Goal: Task Accomplishment & Management: Manage account settings

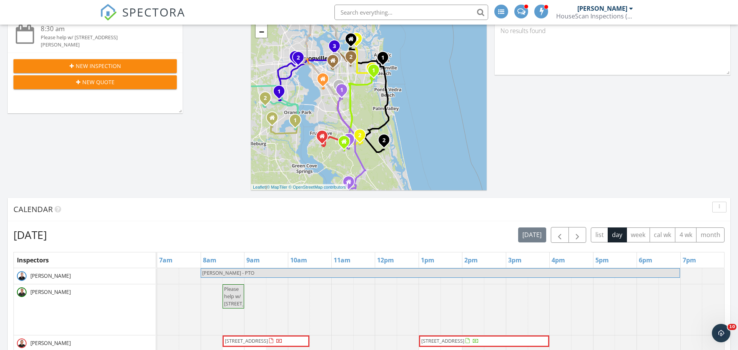
scroll to position [197, 0]
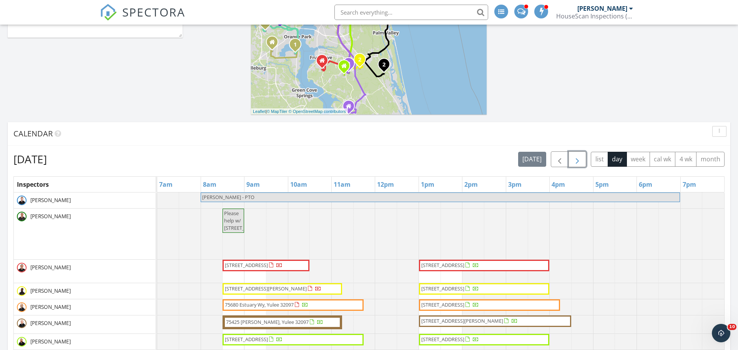
click at [575, 158] on span "button" at bounding box center [577, 159] width 9 height 9
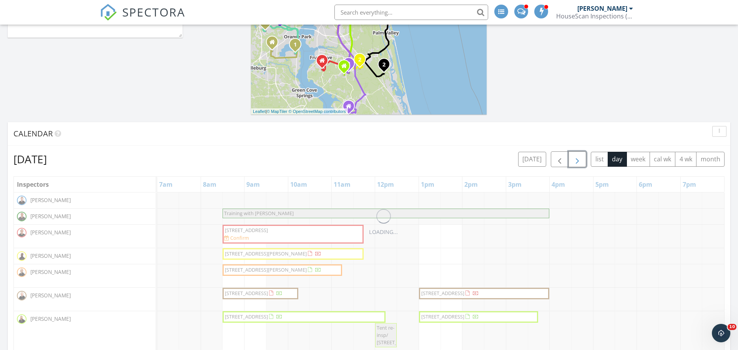
click at [575, 158] on span "button" at bounding box center [577, 159] width 9 height 9
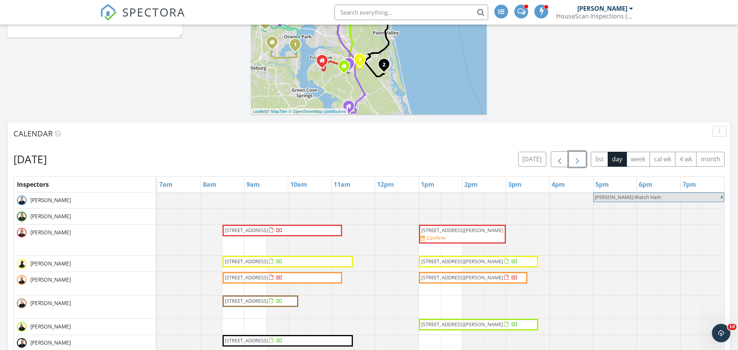
click at [575, 158] on span "button" at bounding box center [577, 159] width 9 height 9
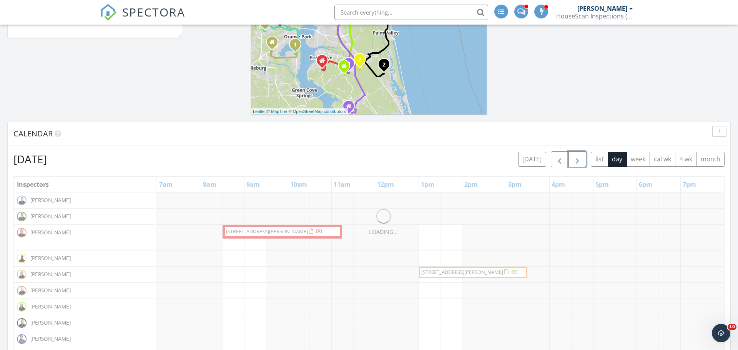
click at [575, 158] on span "button" at bounding box center [577, 159] width 9 height 9
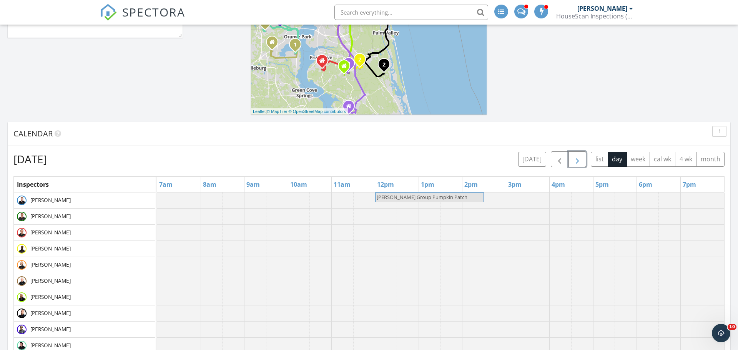
click at [575, 158] on span "button" at bounding box center [577, 159] width 9 height 9
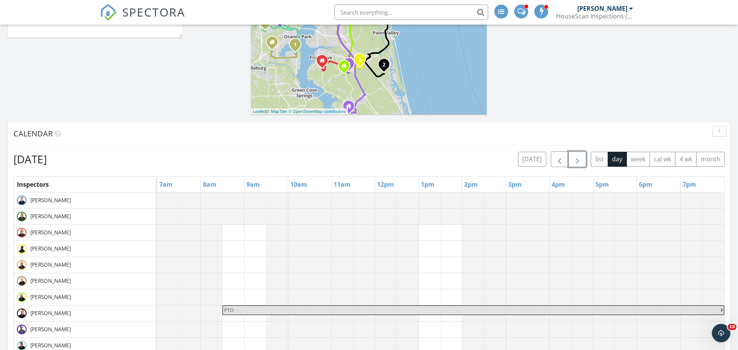
click at [582, 164] on span "button" at bounding box center [577, 159] width 9 height 9
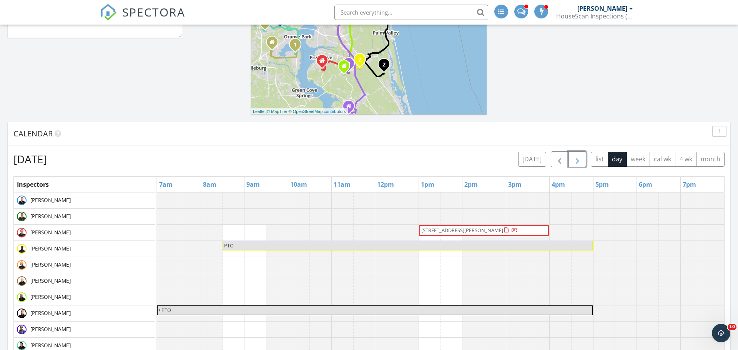
click at [582, 164] on span "button" at bounding box center [577, 159] width 9 height 9
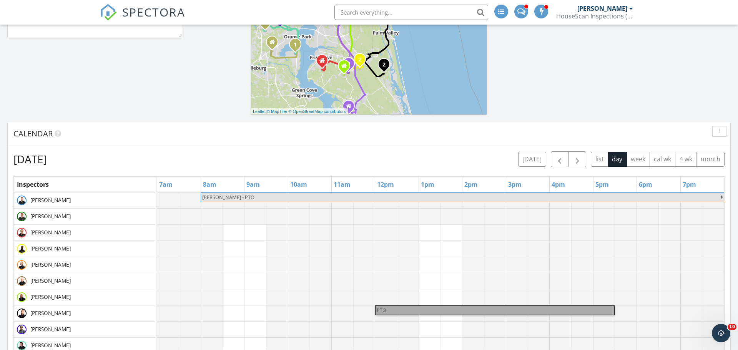
click at [386, 310] on link "PTO" at bounding box center [495, 311] width 240 height 10
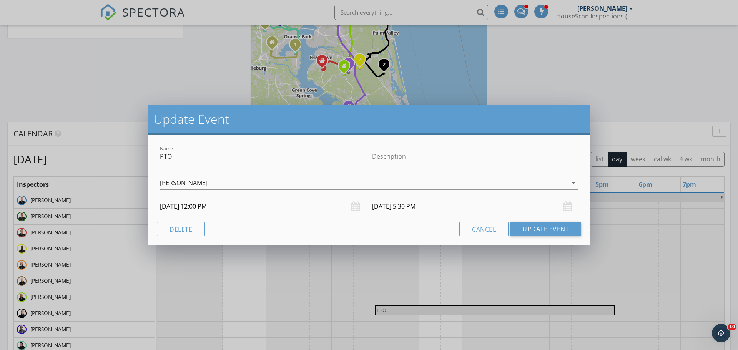
click at [198, 205] on input "[DATE] 12:00 PM" at bounding box center [263, 206] width 206 height 19
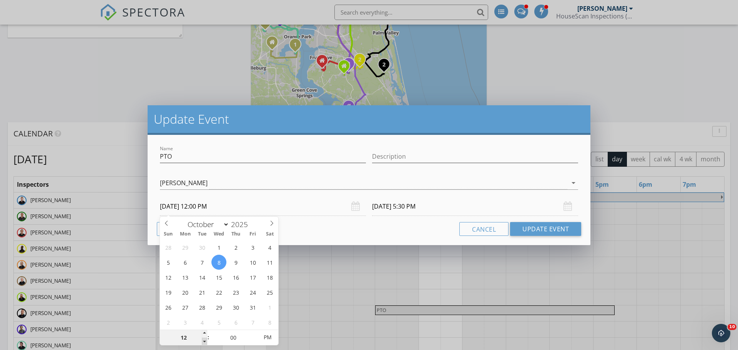
type input "11"
type input "[DATE] 11:00 AM"
click at [205, 342] on span at bounding box center [204, 342] width 5 height 8
type input "10"
type input "[DATE] 10:00 AM"
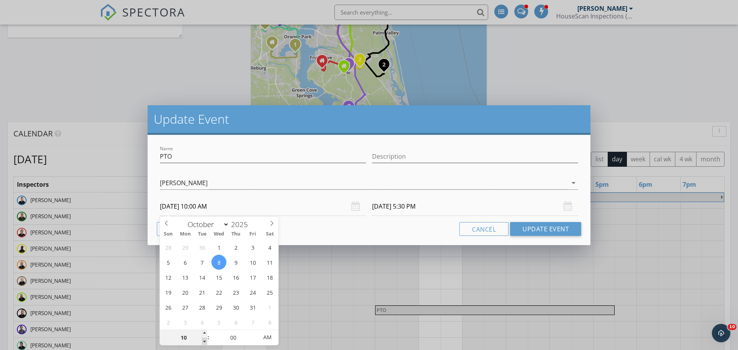
click at [204, 341] on span at bounding box center [204, 342] width 5 height 8
type input "09"
type input "[DATE] 9:00 AM"
click at [204, 341] on span at bounding box center [204, 342] width 5 height 8
type input "08"
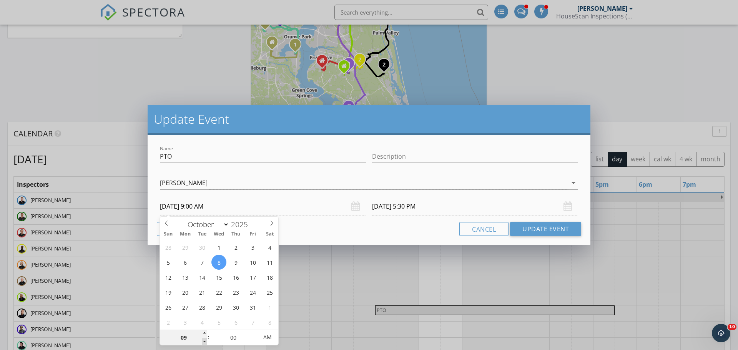
type input "[DATE] 8:00 AM"
click at [204, 341] on span at bounding box center [204, 342] width 5 height 8
type input "[DATE] 1:30 PM"
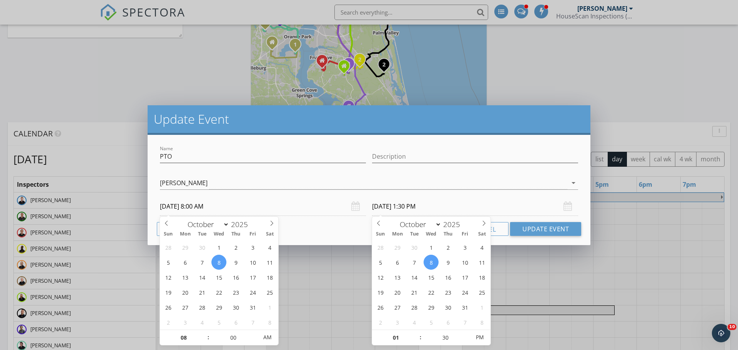
click at [461, 211] on input "[DATE] 1:30 PM" at bounding box center [475, 206] width 206 height 19
type input "02"
type input "[DATE] 2:30 PM"
click at [416, 334] on span at bounding box center [416, 334] width 5 height 8
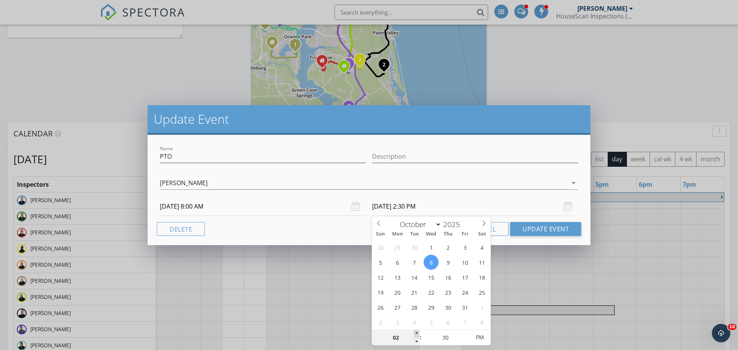
type input "03"
type input "[DATE] 3:30 PM"
click at [416, 334] on span at bounding box center [416, 334] width 5 height 8
type input "04"
type input "[DATE] 4:30 PM"
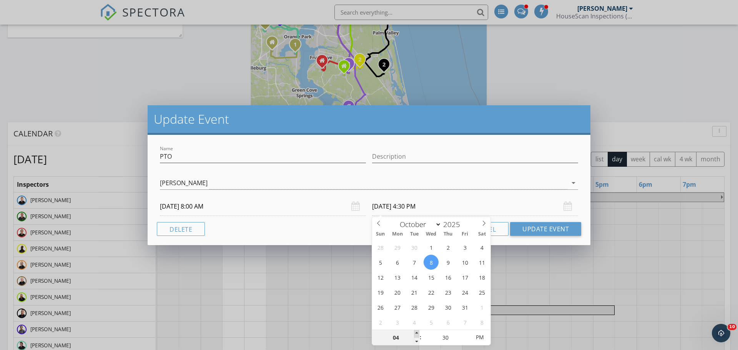
click at [416, 334] on span at bounding box center [416, 334] width 5 height 8
type input "05"
type input "[DATE] 5:30 PM"
click at [416, 334] on span at bounding box center [416, 334] width 5 height 8
click at [533, 234] on button "Update Event" at bounding box center [545, 229] width 71 height 14
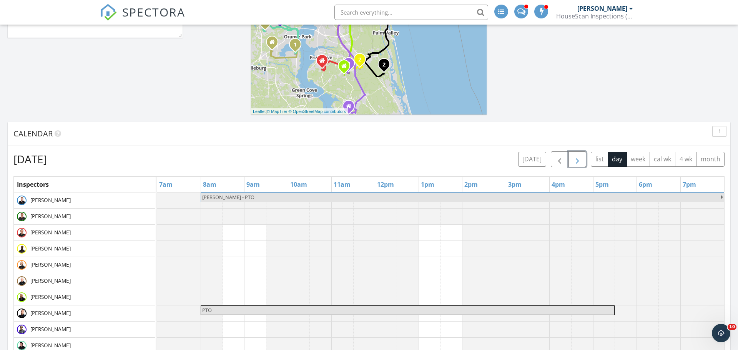
click at [583, 158] on button "button" at bounding box center [578, 160] width 18 height 16
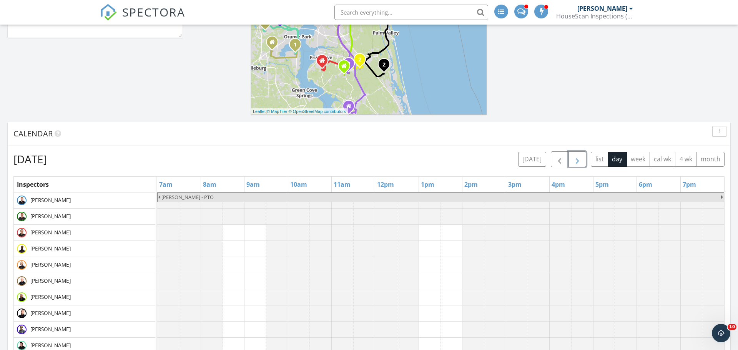
click at [583, 158] on button "button" at bounding box center [578, 160] width 18 height 16
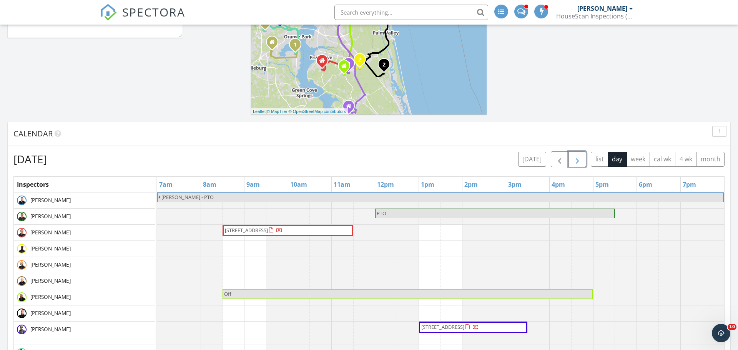
click at [583, 158] on button "button" at bounding box center [578, 160] width 18 height 16
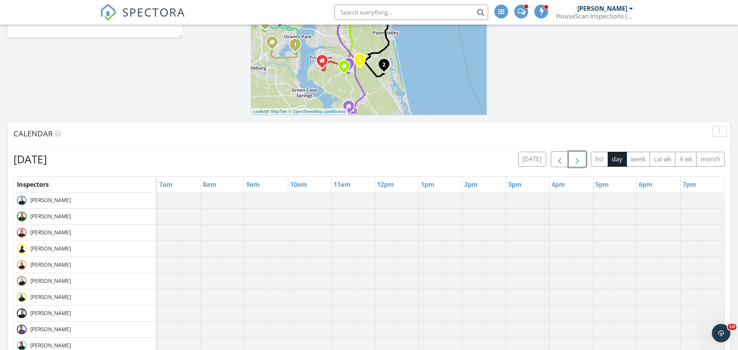
click at [583, 158] on button "button" at bounding box center [578, 160] width 18 height 16
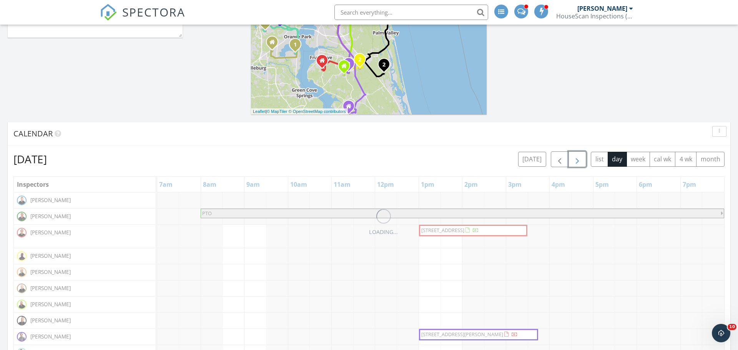
click at [583, 158] on button "button" at bounding box center [578, 160] width 18 height 16
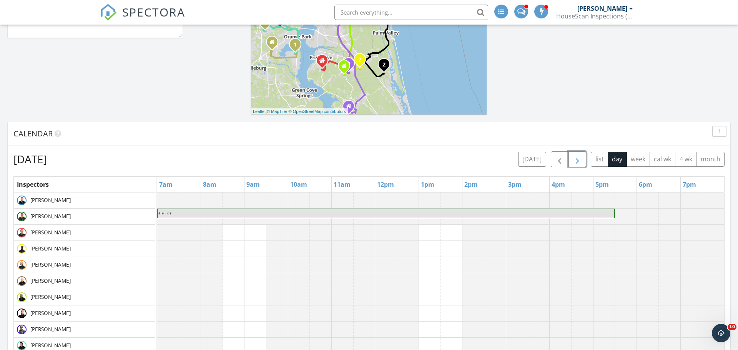
click at [583, 158] on button "button" at bounding box center [578, 160] width 18 height 16
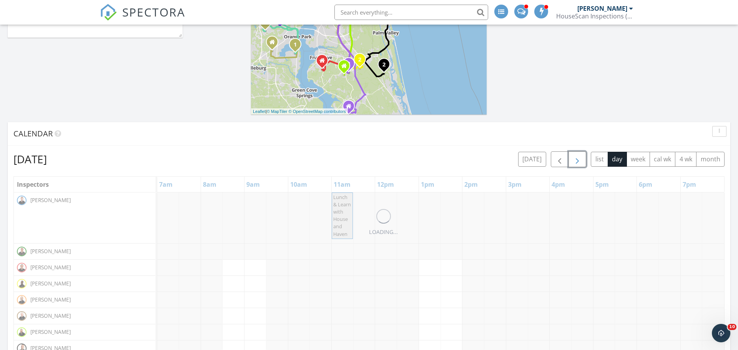
click at [583, 158] on button "button" at bounding box center [578, 160] width 18 height 16
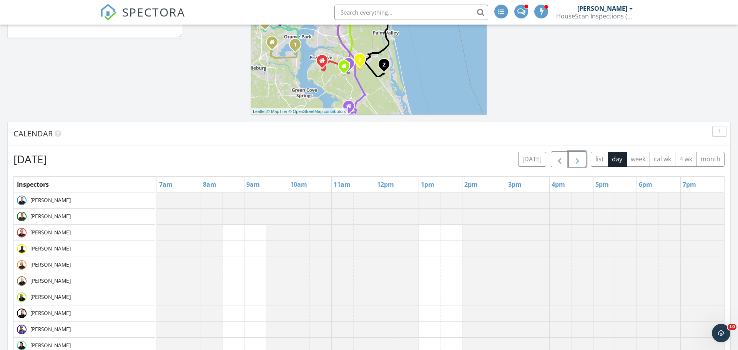
click at [583, 158] on button "button" at bounding box center [578, 160] width 18 height 16
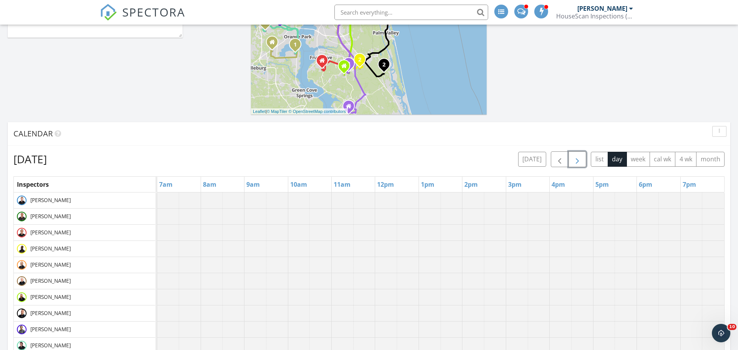
click at [583, 158] on button "button" at bounding box center [578, 160] width 18 height 16
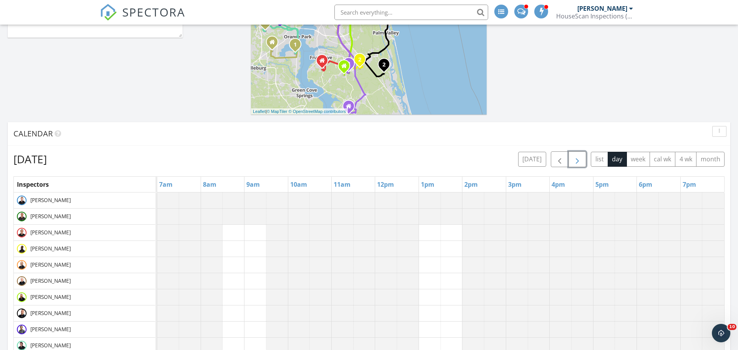
click at [583, 158] on button "button" at bounding box center [578, 160] width 18 height 16
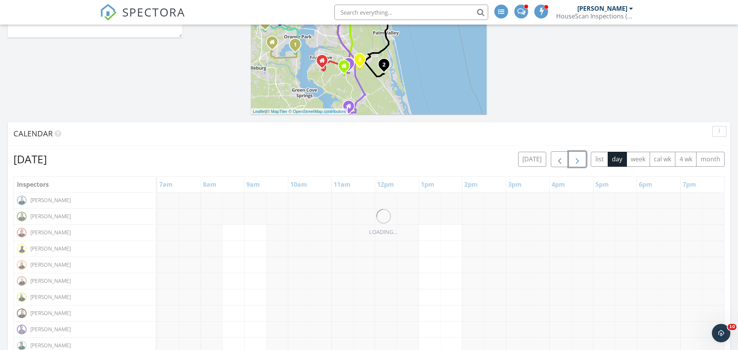
click at [583, 158] on button "button" at bounding box center [578, 160] width 18 height 16
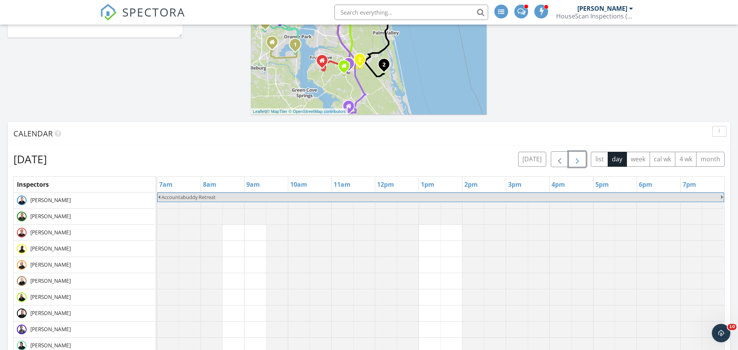
click at [583, 158] on button "button" at bounding box center [578, 160] width 18 height 16
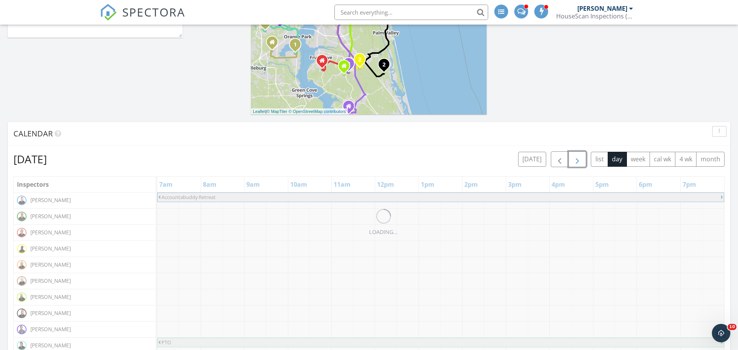
click at [583, 158] on button "button" at bounding box center [578, 160] width 18 height 16
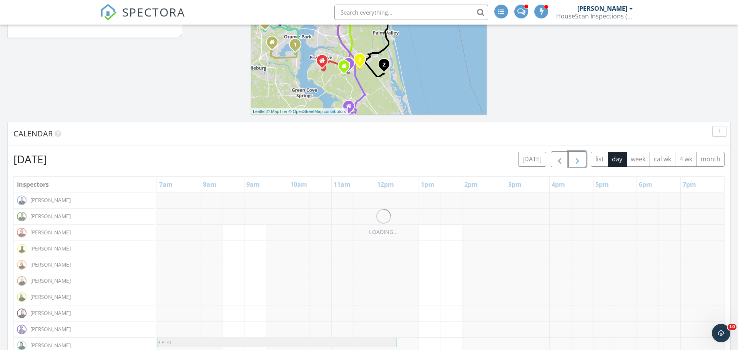
click at [583, 158] on button "button" at bounding box center [578, 160] width 18 height 16
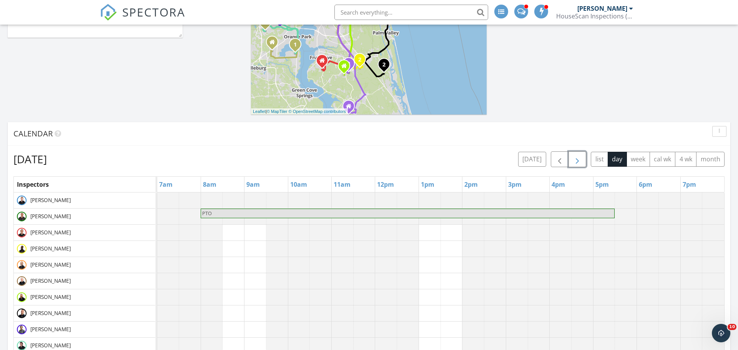
click at [583, 158] on button "button" at bounding box center [578, 160] width 18 height 16
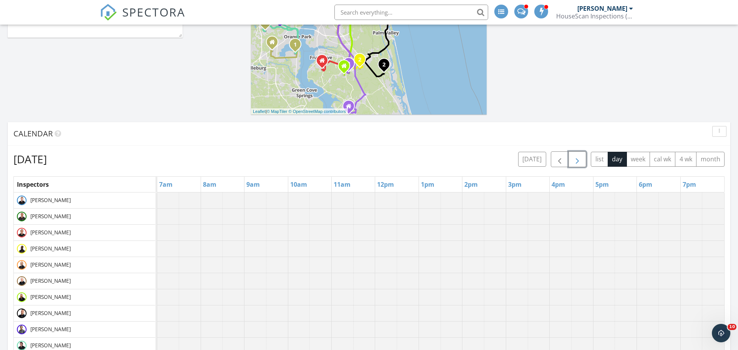
click at [583, 158] on button "button" at bounding box center [578, 160] width 18 height 16
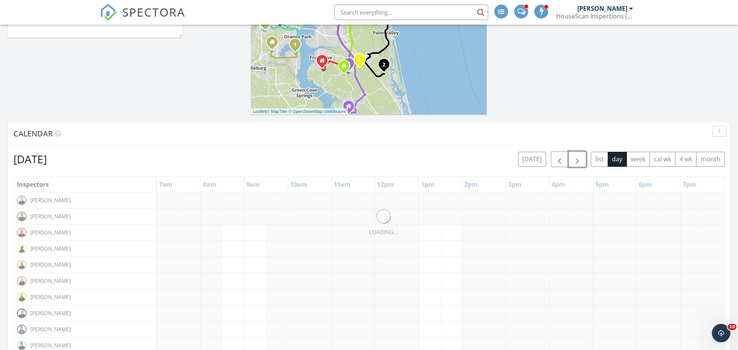
click at [583, 158] on button "button" at bounding box center [578, 160] width 18 height 16
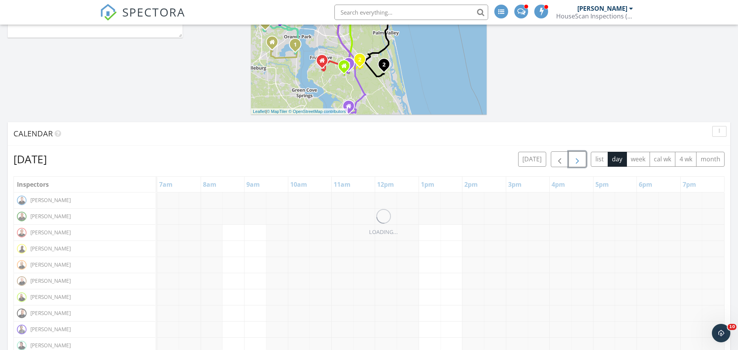
click at [583, 158] on button "button" at bounding box center [578, 160] width 18 height 16
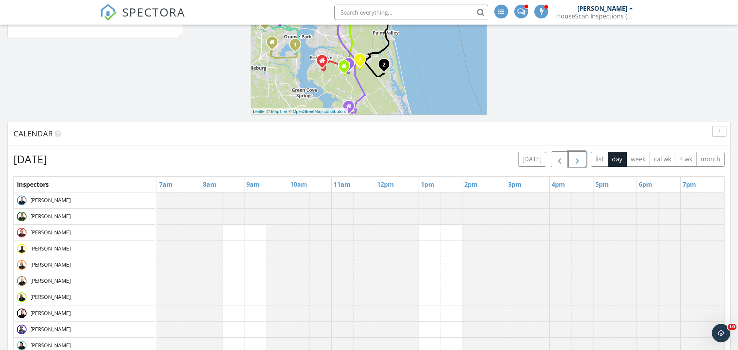
click at [583, 158] on button "button" at bounding box center [578, 160] width 18 height 16
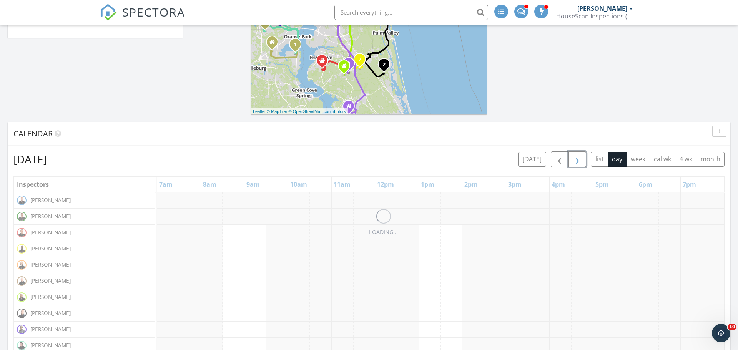
click at [583, 158] on button "button" at bounding box center [578, 160] width 18 height 16
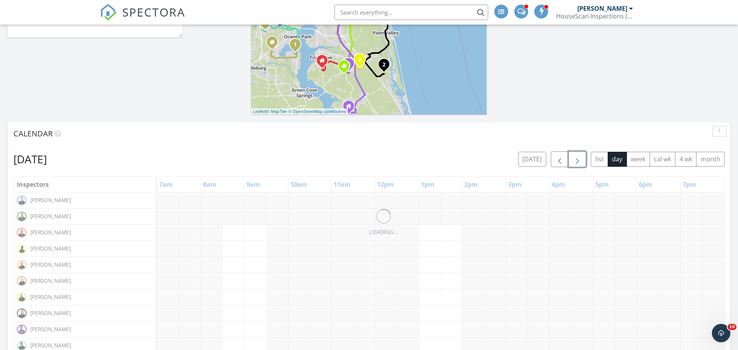
click at [583, 158] on button "button" at bounding box center [578, 160] width 18 height 16
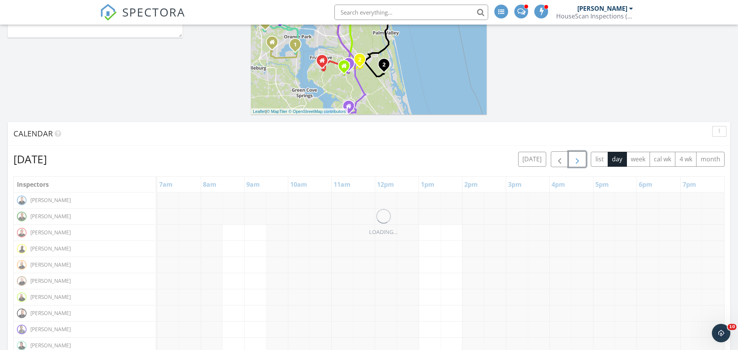
click at [583, 158] on button "button" at bounding box center [578, 160] width 18 height 16
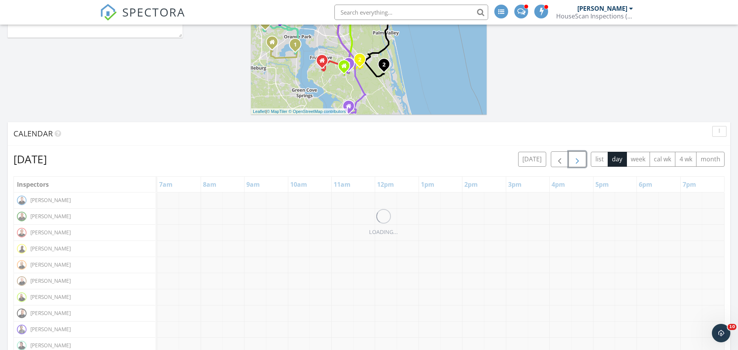
click at [583, 158] on button "button" at bounding box center [578, 160] width 18 height 16
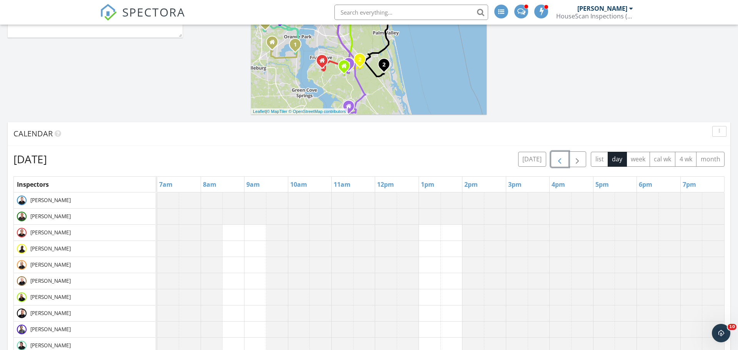
click at [554, 160] on button "button" at bounding box center [560, 160] width 18 height 16
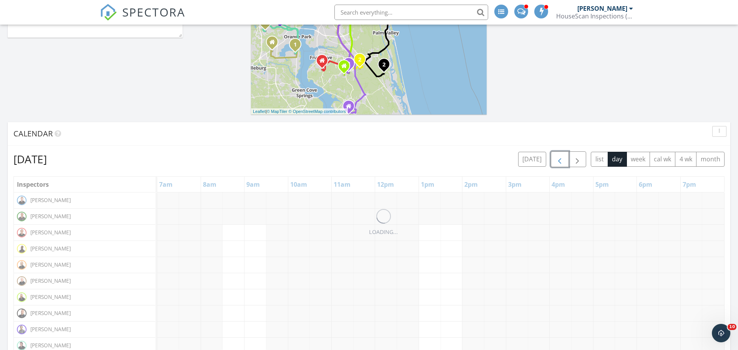
click at [554, 160] on button "button" at bounding box center [560, 160] width 18 height 16
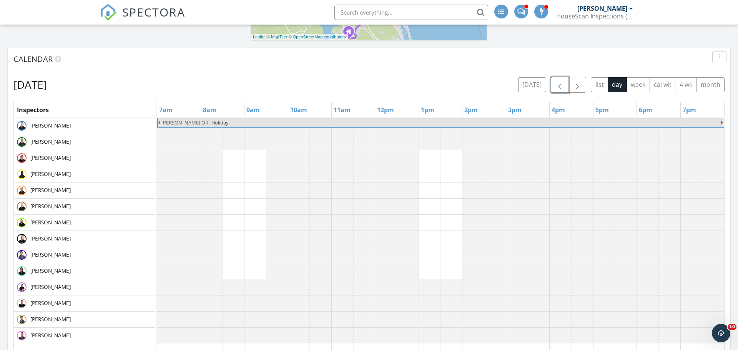
scroll to position [272, 0]
click at [227, 222] on div "[PERSON_NAME] Off- Holiday" at bounding box center [440, 266] width 567 height 297
click at [225, 205] on link "Event" at bounding box center [233, 202] width 40 height 12
select select "11"
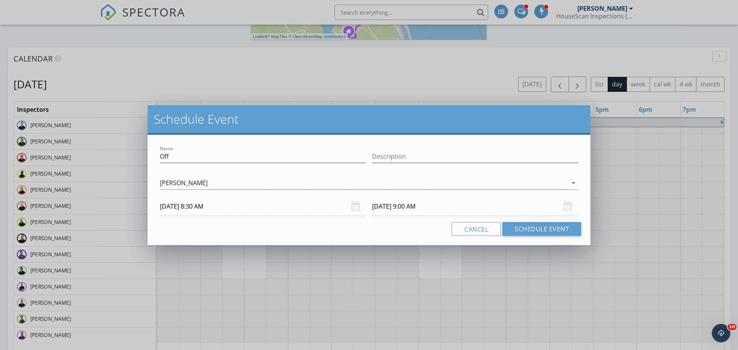
click at [407, 208] on input "[DATE] 9:00 AM" at bounding box center [475, 206] width 206 height 19
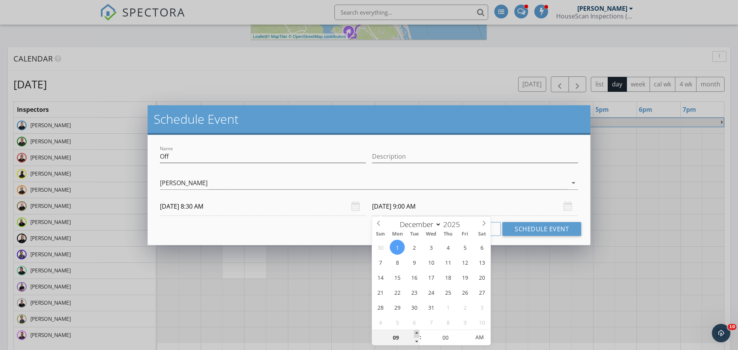
type input "10"
type input "[DATE] 10:00 AM"
click at [416, 331] on span at bounding box center [416, 334] width 5 height 8
type input "11"
type input "[DATE] 11:00 AM"
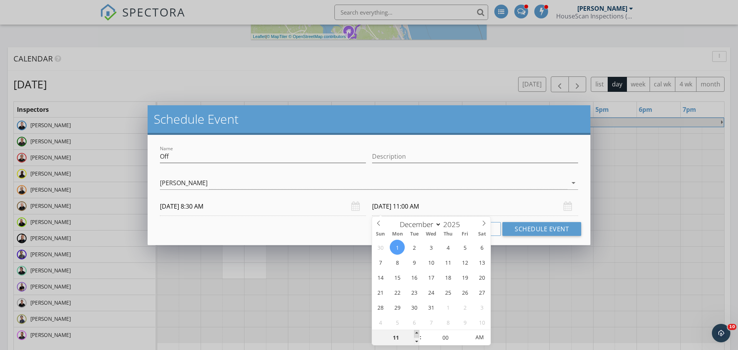
click at [416, 331] on span at bounding box center [416, 334] width 5 height 8
type input "12"
type input "[DATE] 12:00 PM"
click at [416, 331] on span at bounding box center [416, 334] width 5 height 8
type input "01"
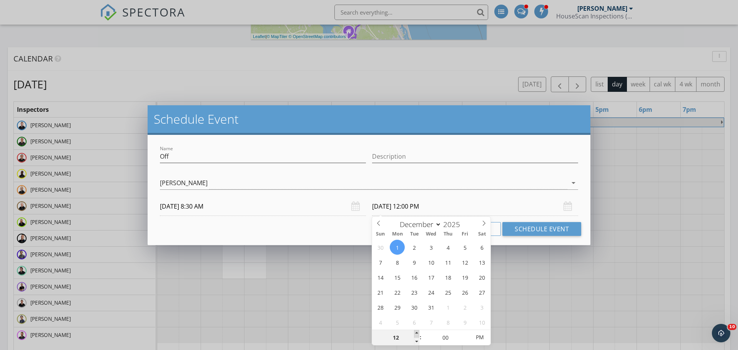
type input "[DATE] 1:00 PM"
click at [416, 331] on span at bounding box center [416, 334] width 5 height 8
type input "02"
type input "[DATE] 2:00 PM"
click at [416, 331] on span at bounding box center [416, 334] width 5 height 8
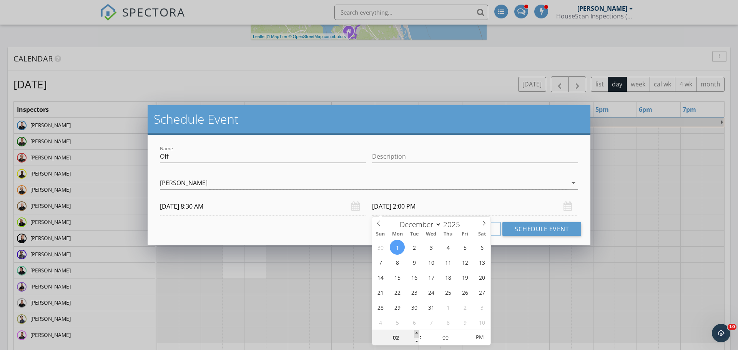
type input "03"
type input "[DATE] 3:00 PM"
click at [416, 331] on span at bounding box center [416, 334] width 5 height 8
type input "04"
type input "[DATE] 4:00 PM"
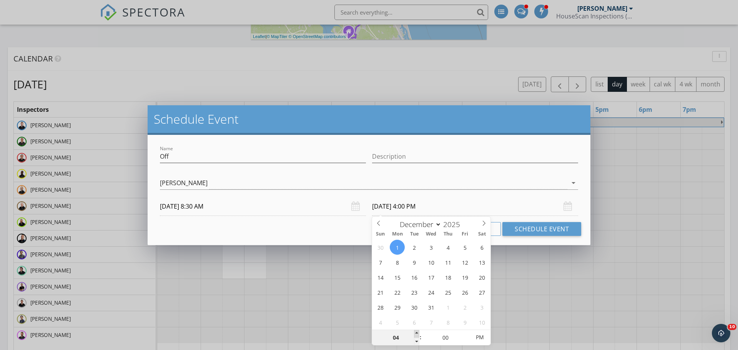
click at [416, 331] on span at bounding box center [416, 334] width 5 height 8
type input "05"
type input "[DATE] 5:00 PM"
click at [416, 331] on span at bounding box center [416, 334] width 5 height 8
click at [538, 225] on button "Schedule Event" at bounding box center [542, 229] width 79 height 14
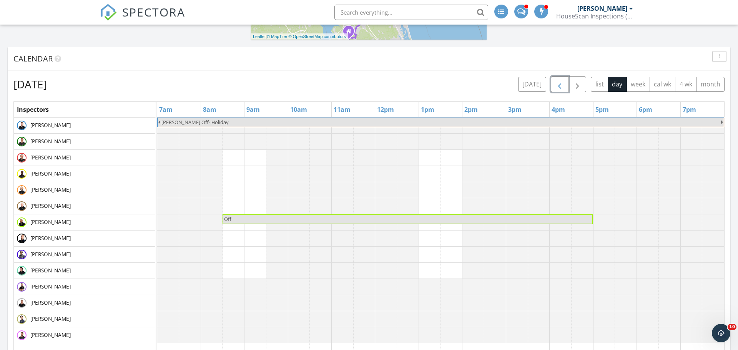
click at [562, 86] on span "button" at bounding box center [559, 84] width 9 height 9
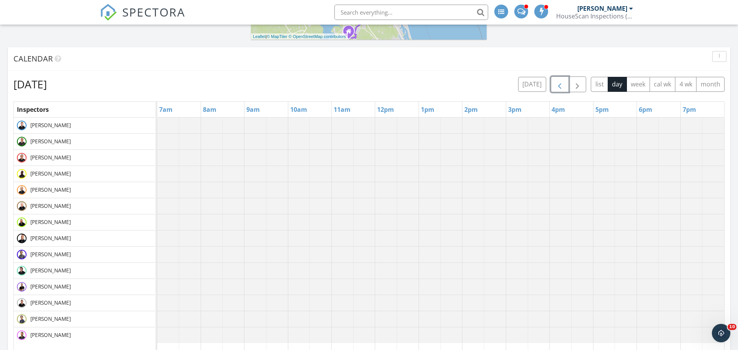
click at [562, 86] on span "button" at bounding box center [559, 84] width 9 height 9
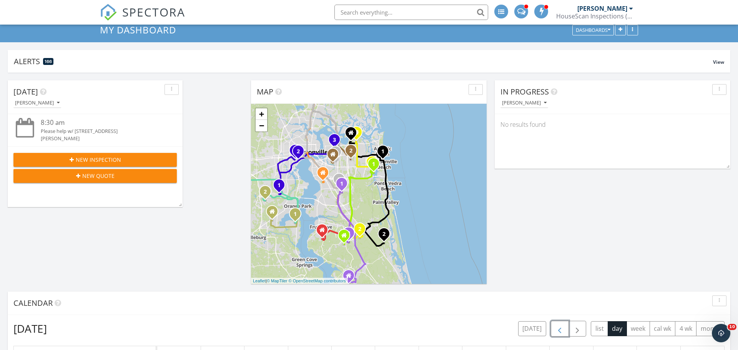
scroll to position [0, 0]
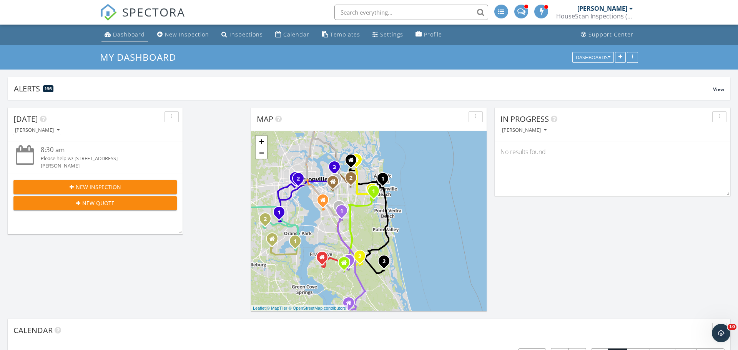
click at [132, 36] on div "Dashboard" at bounding box center [129, 34] width 32 height 7
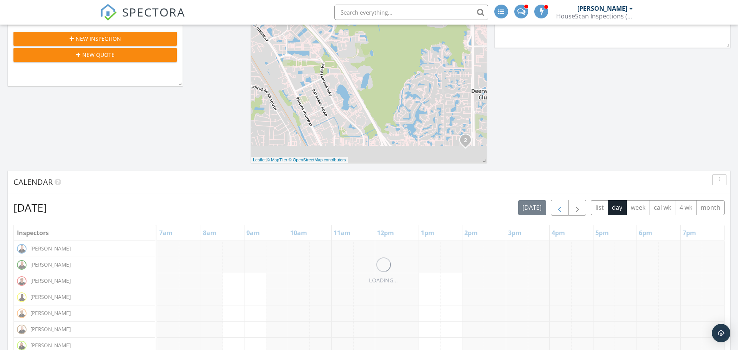
scroll to position [165, 0]
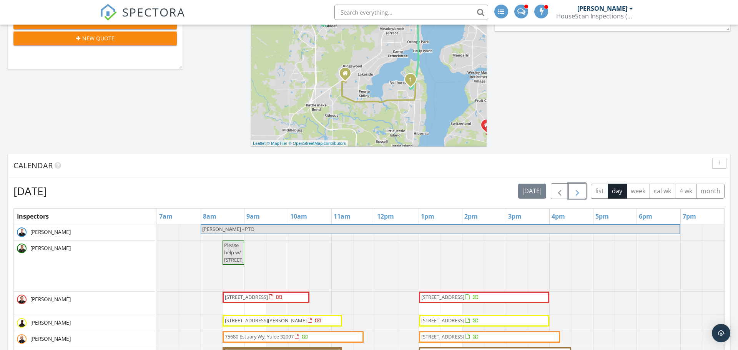
click at [576, 190] on span "button" at bounding box center [577, 191] width 9 height 9
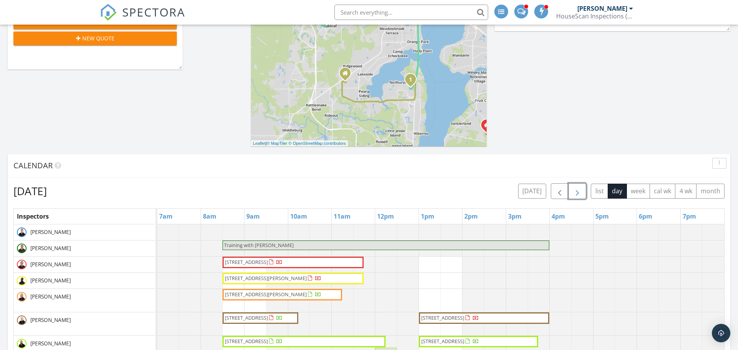
click at [576, 190] on span "button" at bounding box center [577, 191] width 9 height 9
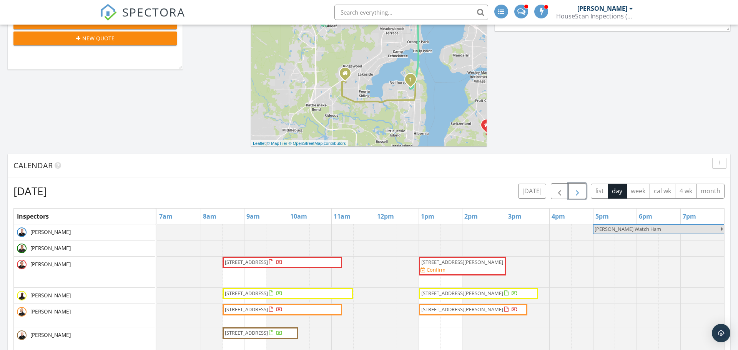
click at [576, 190] on span "button" at bounding box center [577, 191] width 9 height 9
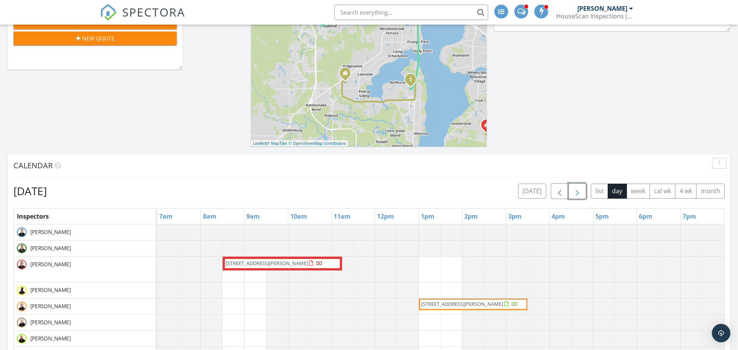
click at [576, 190] on span "button" at bounding box center [577, 191] width 9 height 9
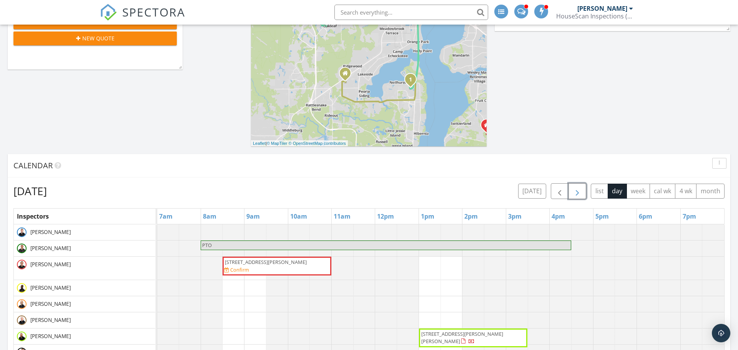
click at [576, 190] on span "button" at bounding box center [577, 191] width 9 height 9
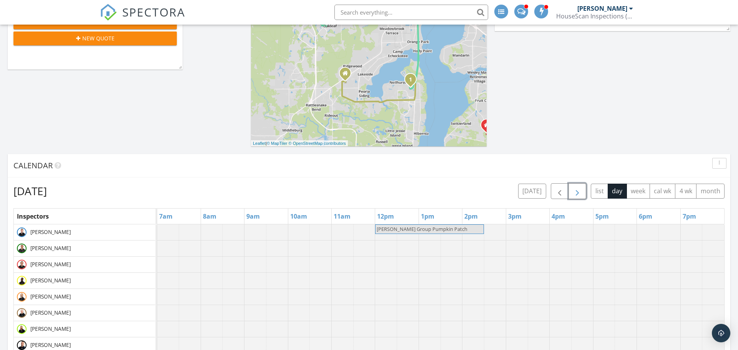
click at [576, 190] on span "button" at bounding box center [577, 191] width 9 height 9
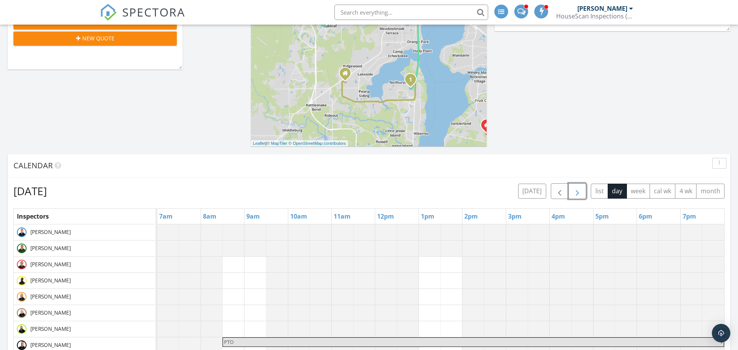
click at [576, 190] on span "button" at bounding box center [577, 191] width 9 height 9
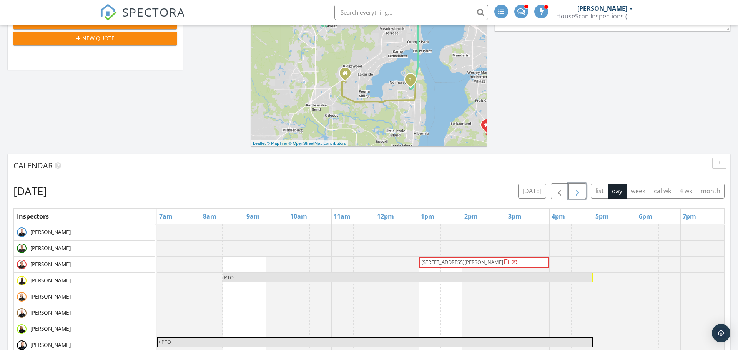
click at [576, 190] on span "button" at bounding box center [577, 191] width 9 height 9
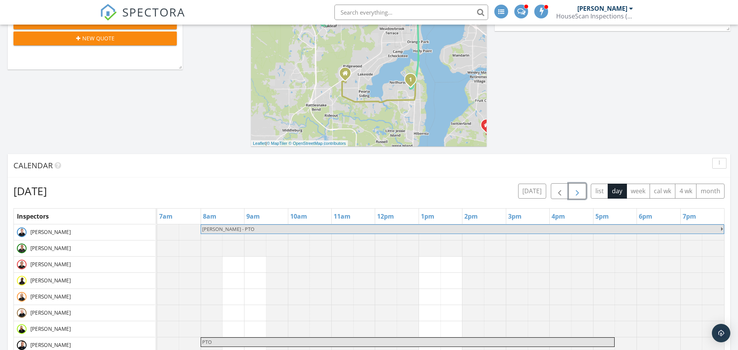
click at [576, 190] on span "button" at bounding box center [577, 191] width 9 height 9
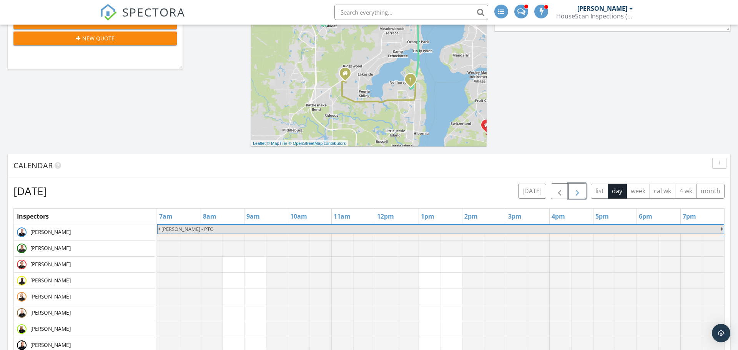
click at [576, 190] on span "button" at bounding box center [577, 191] width 9 height 9
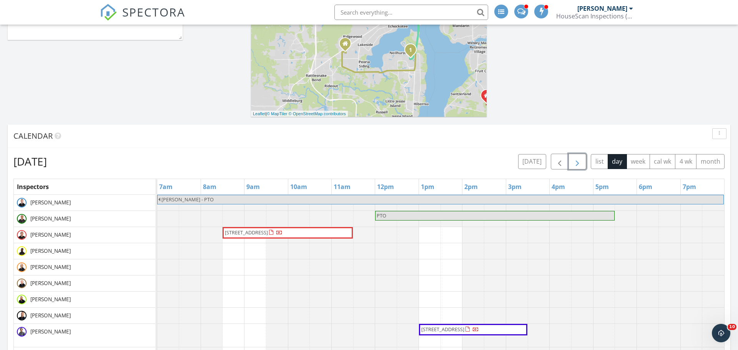
scroll to position [233, 0]
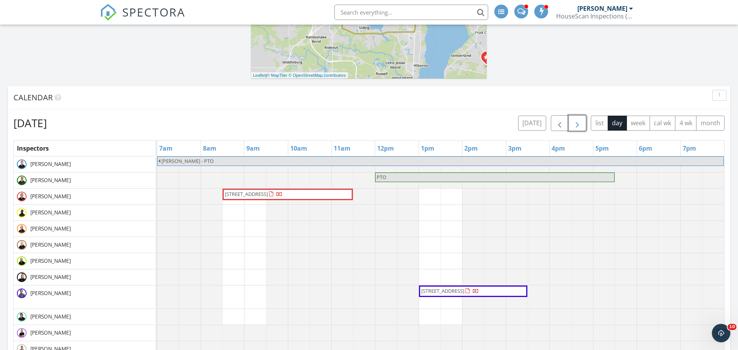
click at [229, 265] on div "Jillian - PTO PTO 364 Archstone Wy, St. Augustine 32092 5711 Tomahawk Lake Driv…" at bounding box center [440, 305] width 567 height 297
click at [228, 246] on link "Event" at bounding box center [233, 245] width 40 height 12
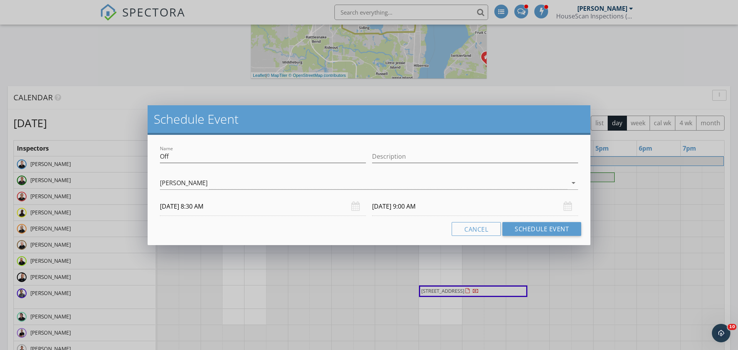
click at [442, 208] on input "10/10/2025 9:00 AM" at bounding box center [475, 206] width 206 height 19
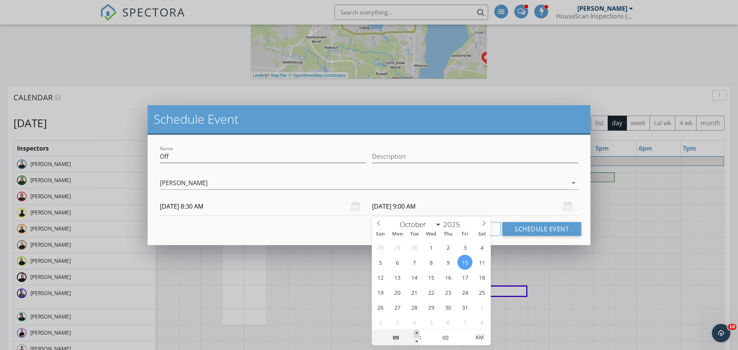
type input "10"
type input "10/10/2025 10:00 AM"
click at [416, 334] on span at bounding box center [416, 334] width 5 height 8
type input "11"
type input "10/10/2025 11:00 AM"
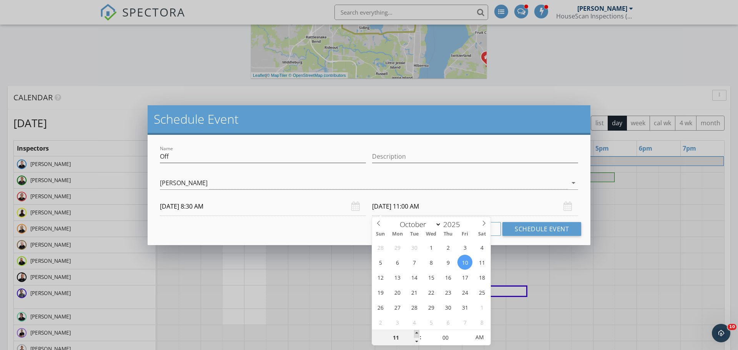
click at [416, 334] on span at bounding box center [416, 334] width 5 height 8
type input "12"
type input "10/10/2025 12:00 PM"
click at [416, 334] on span at bounding box center [416, 334] width 5 height 8
type input "01"
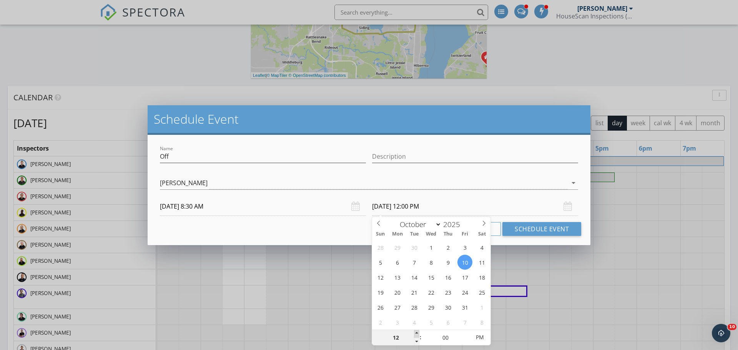
type input "10/10/2025 1:00 PM"
click at [416, 334] on span at bounding box center [416, 334] width 5 height 8
type input "02"
type input "10/10/2025 2:00 PM"
click at [416, 334] on span at bounding box center [416, 334] width 5 height 8
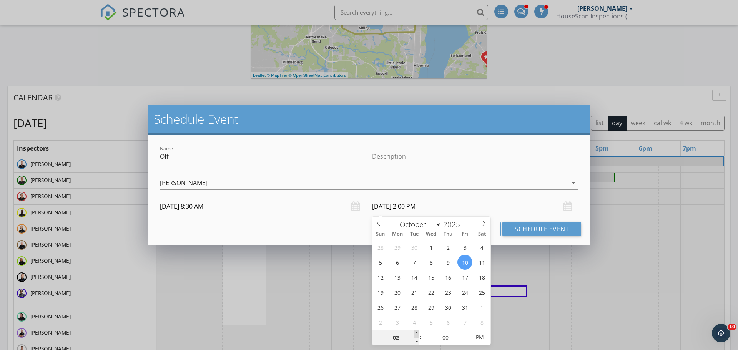
type input "03"
type input "10/10/2025 3:00 PM"
click at [416, 334] on span at bounding box center [416, 334] width 5 height 8
type input "04"
type input "10/10/2025 4:00 PM"
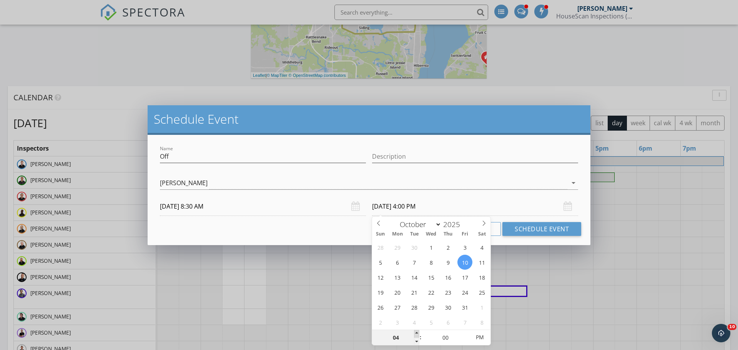
click at [416, 334] on span at bounding box center [416, 334] width 5 height 8
type input "05"
type input "10/10/2025 5:00 PM"
click at [416, 334] on span at bounding box center [416, 334] width 5 height 8
click at [529, 227] on button "Schedule Event" at bounding box center [542, 229] width 79 height 14
